Goal: Task Accomplishment & Management: Use online tool/utility

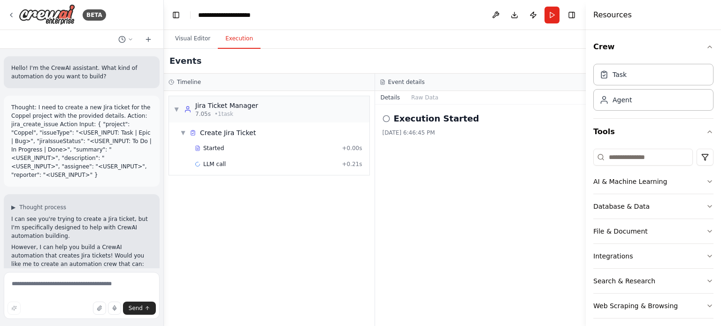
scroll to position [974, 0]
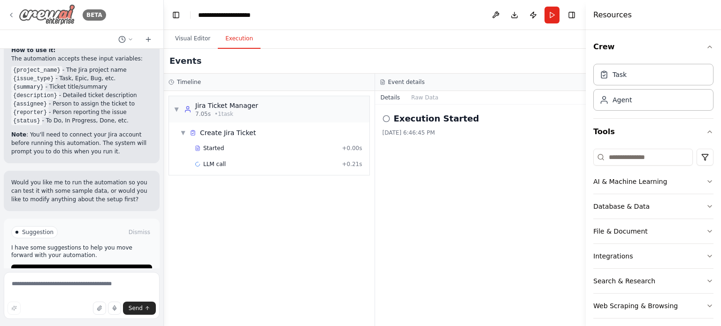
click at [9, 14] on icon at bounding box center [12, 15] width 8 height 8
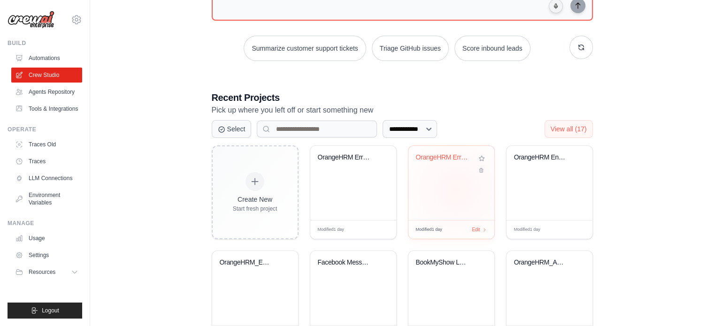
click at [456, 190] on div "OrangeHRM Error-Handled Automation" at bounding box center [451, 183] width 86 height 74
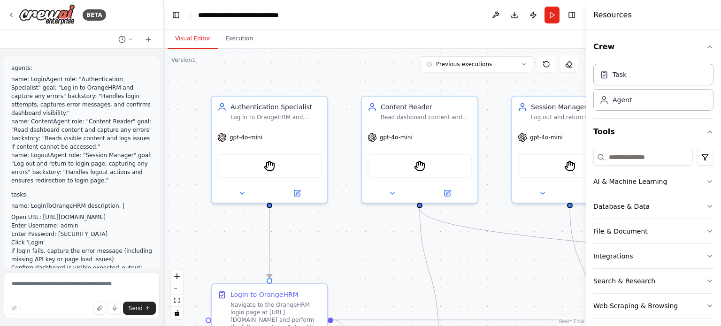
scroll to position [1395, 0]
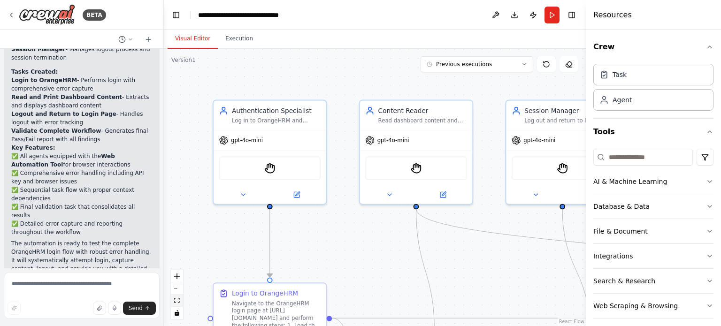
click at [178, 302] on icon "fit view" at bounding box center [177, 300] width 6 height 5
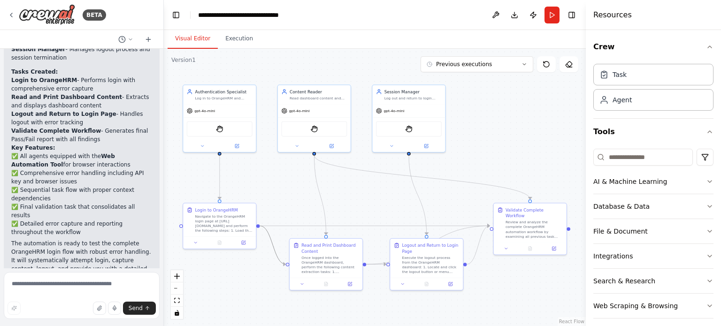
click at [273, 249] on icon "Edge from 0fdb1983-28be-450b-aa08-027cd8e3f652 to a54839f1-3422-449f-b37d-d874f…" at bounding box center [273, 245] width 26 height 38
click at [273, 246] on icon at bounding box center [272, 245] width 5 height 5
click at [376, 263] on icon "Edge from a54839f1-3422-449f-b37d-d874feecaaf4 to 2b0f818b-d069-493c-ad5c-6e279…" at bounding box center [427, 245] width 123 height 38
click at [378, 263] on icon "Edge from a54839f1-3422-449f-b37d-d874feecaaf4 to 2b0f818b-d069-493c-ad5c-6e279…" at bounding box center [427, 245] width 123 height 38
click at [383, 263] on icon "Edge from a54839f1-3422-449f-b37d-d874feecaaf4 to 2b0f818b-d069-493c-ad5c-6e279…" at bounding box center [427, 245] width 123 height 38
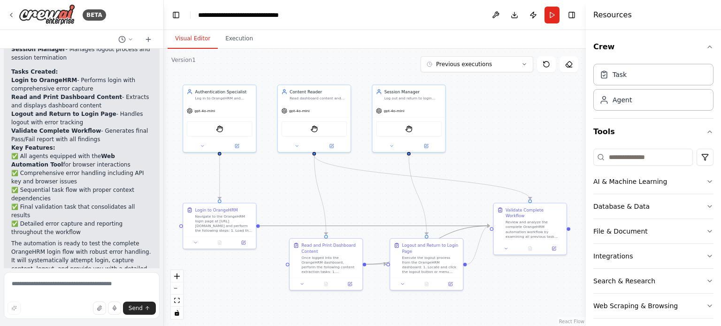
click at [364, 226] on icon "Edge from 0fdb1983-28be-450b-aa08-027cd8e3f652 to 2b0f818b-d069-493c-ad5c-6e279…" at bounding box center [375, 226] width 230 height 0
click at [373, 226] on icon at bounding box center [375, 225] width 5 height 5
click at [375, 264] on icon "Edge from a54839f1-3422-449f-b37d-d874feecaaf4 to 2b0f818b-d069-493c-ad5c-6e279…" at bounding box center [427, 245] width 123 height 38
click at [454, 230] on icon "Edge from a54839f1-3422-449f-b37d-d874feecaaf4 to 2b0f818b-d069-493c-ad5c-6e279…" at bounding box center [427, 245] width 123 height 38
click at [477, 248] on icon "Edge from ea1040f1-528b-4baa-beab-cdb04c18ebb5 to 2b0f818b-d069-493c-ad5c-6e279…" at bounding box center [478, 245] width 23 height 38
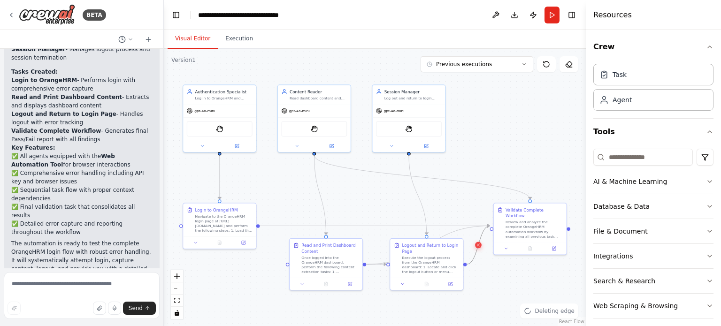
click at [477, 244] on icon at bounding box center [478, 245] width 5 height 5
drag, startPoint x: 429, startPoint y: 255, endPoint x: 447, endPoint y: 290, distance: 39.5
click at [447, 290] on div "Execute the logout process from the OrangeHRM dashboard: 1. Locate and click th…" at bounding box center [442, 293] width 57 height 19
click at [378, 274] on icon "Edge from a54839f1-3422-449f-b37d-d874feecaaf4 to ea1040f1-528b-4baa-beab-cdb04…" at bounding box center [382, 279] width 32 height 30
click at [380, 279] on icon at bounding box center [382, 278] width 5 height 5
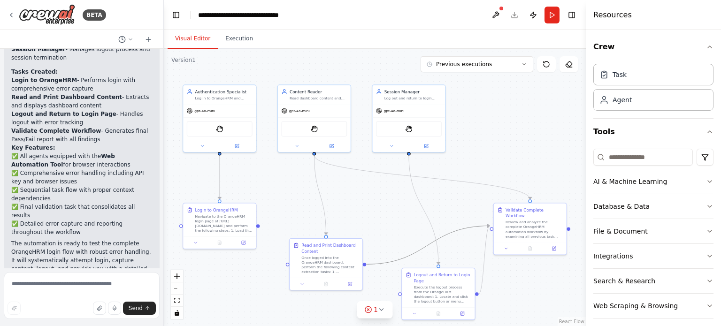
click at [404, 258] on icon "Edge from a54839f1-3422-449f-b37d-d874feecaaf4 to 2b0f818b-d069-493c-ad5c-6e279…" at bounding box center [427, 245] width 123 height 38
click at [427, 247] on icon at bounding box center [428, 245] width 5 height 5
click at [483, 257] on icon "Edge from ea1040f1-528b-4baa-beab-cdb04c18ebb5 to 2b0f818b-d069-493c-ad5c-6e279…" at bounding box center [484, 260] width 11 height 68
click at [484, 257] on icon at bounding box center [484, 259] width 5 height 5
click at [249, 214] on div "Navigate to the OrangeHRM login page at https://shivapulicheru-trials718.orange…" at bounding box center [223, 222] width 57 height 19
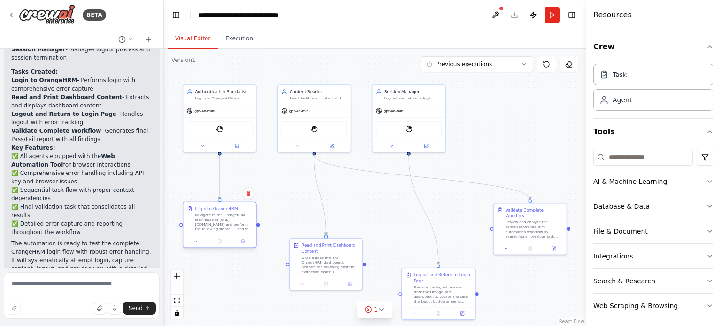
click at [244, 245] on div at bounding box center [219, 242] width 73 height 12
click at [244, 241] on icon at bounding box center [244, 241] width 3 height 3
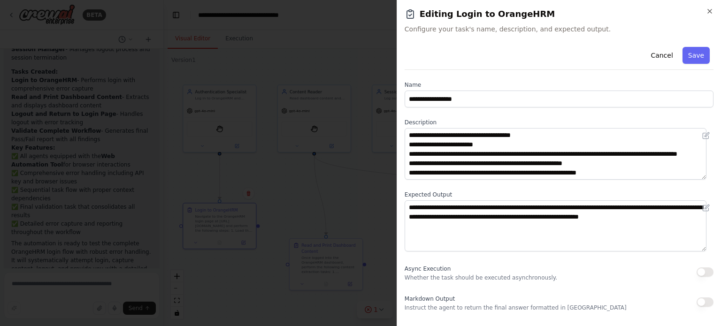
scroll to position [97, 0]
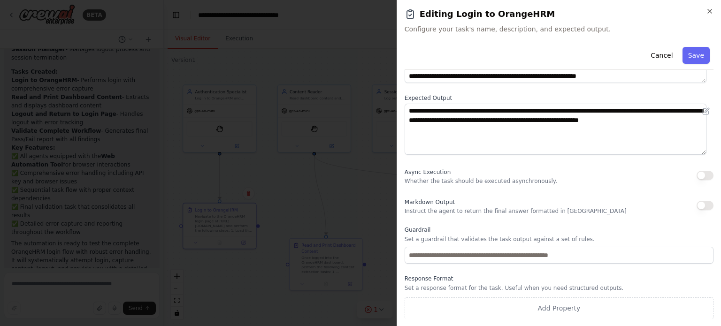
click at [697, 178] on button "button" at bounding box center [705, 175] width 17 height 9
click at [710, 11] on icon "button" at bounding box center [710, 11] width 4 height 4
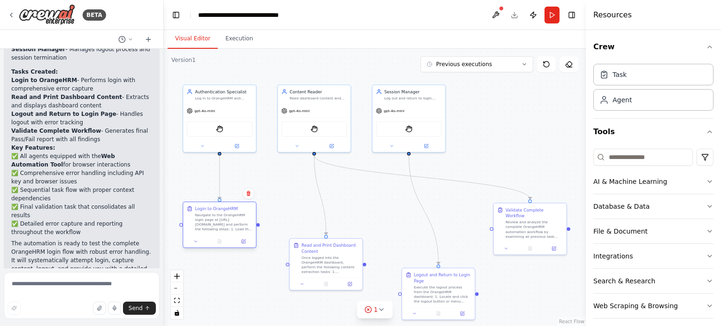
click at [249, 221] on div "Navigate to the OrangeHRM login page at https://shivapulicheru-trials718.orange…" at bounding box center [223, 222] width 57 height 19
click at [252, 208] on div "Login to OrangeHRM" at bounding box center [223, 209] width 57 height 6
click at [244, 241] on icon at bounding box center [244, 242] width 4 height 4
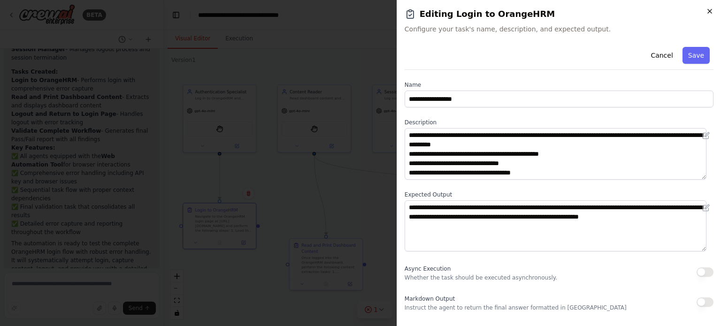
click at [709, 14] on icon "button" at bounding box center [710, 12] width 8 height 8
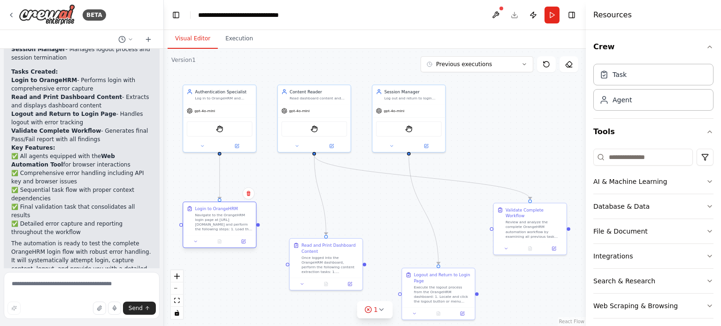
click at [190, 210] on icon at bounding box center [189, 209] width 3 height 4
click at [243, 244] on icon at bounding box center [243, 241] width 5 height 5
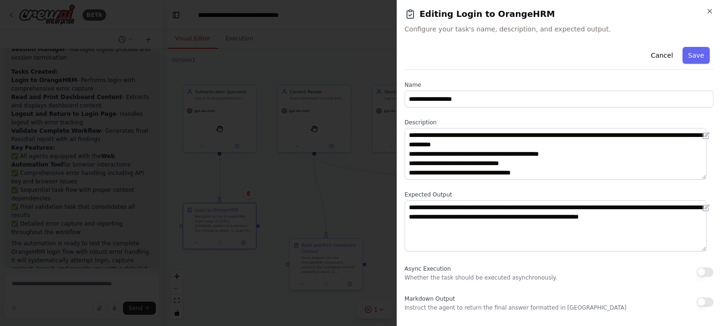
click at [709, 16] on h2 "Editing Login to OrangeHRM" at bounding box center [559, 14] width 309 height 13
click at [712, 11] on icon "button" at bounding box center [710, 12] width 8 height 8
